Goal: Find contact information: Find contact information

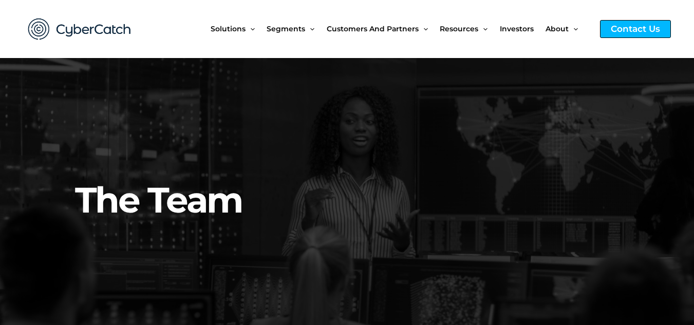
click at [627, 31] on div "Contact Us" at bounding box center [635, 29] width 71 height 18
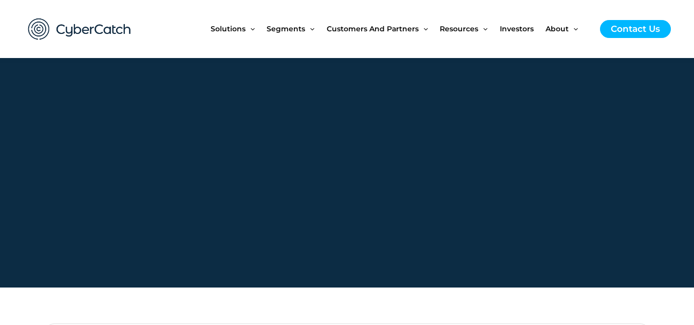
scroll to position [782, 0]
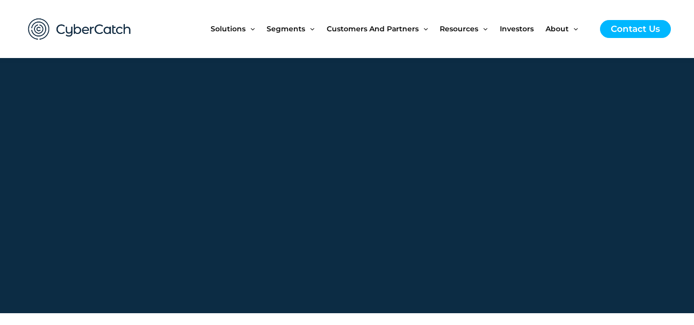
click at [72, 26] on img at bounding box center [79, 29] width 123 height 43
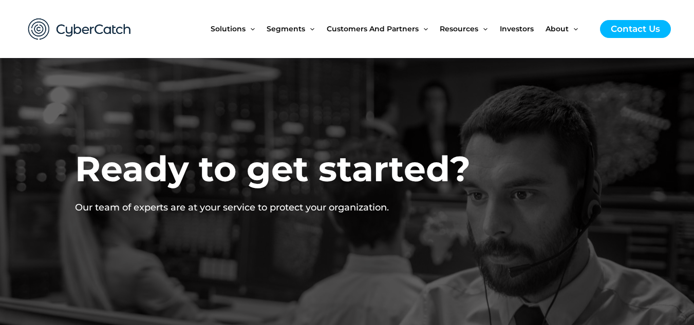
scroll to position [782, 0]
